Goal: Task Accomplishment & Management: Manage account settings

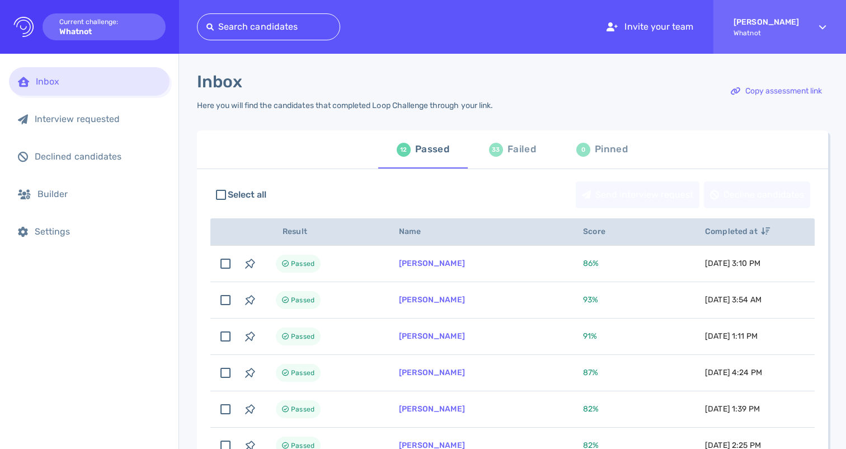
click at [112, 91] on div "Inbox" at bounding box center [89, 81] width 161 height 29
click at [523, 156] on div "Failed" at bounding box center [522, 149] width 29 height 17
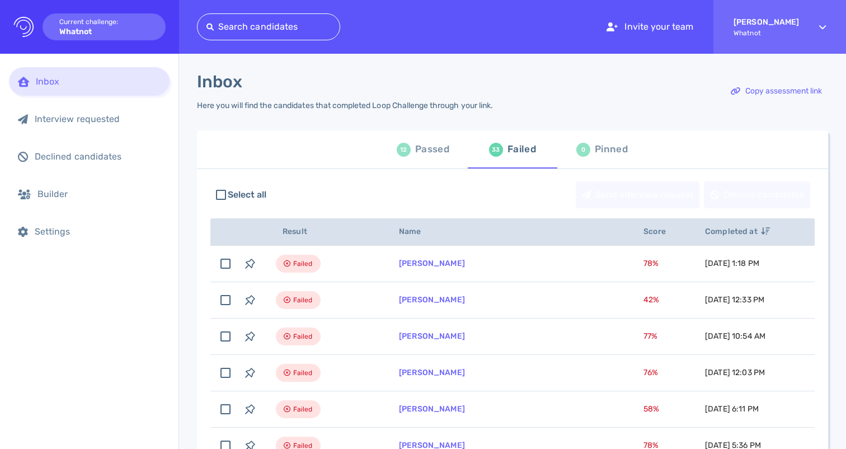
click at [101, 77] on div "Inbox" at bounding box center [98, 81] width 125 height 11
